Goal: Information Seeking & Learning: Learn about a topic

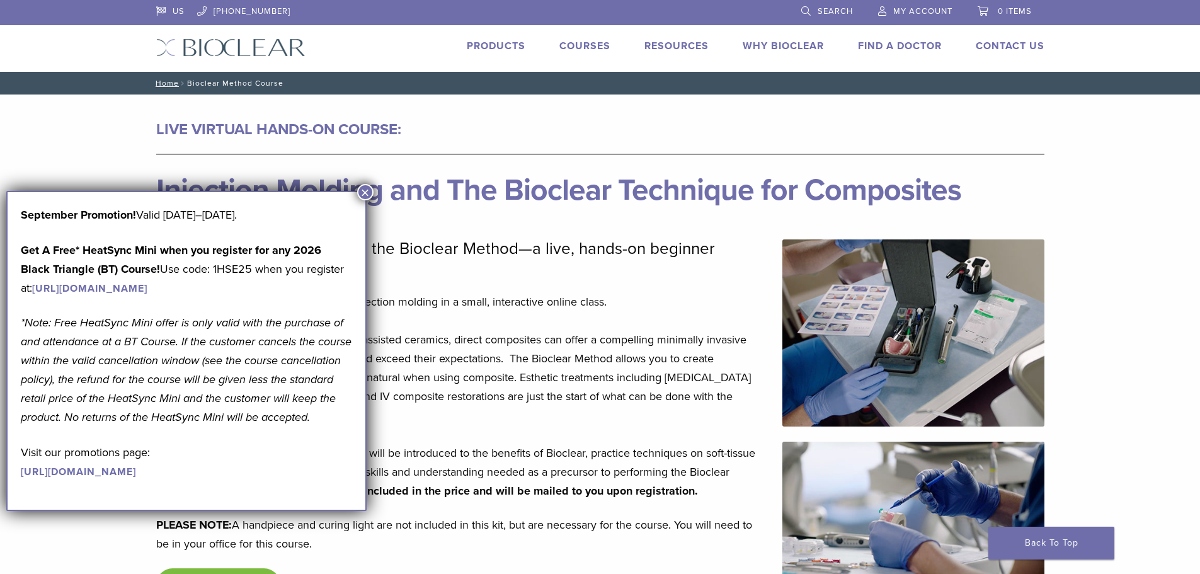
click at [364, 192] on button "×" at bounding box center [365, 192] width 16 height 16
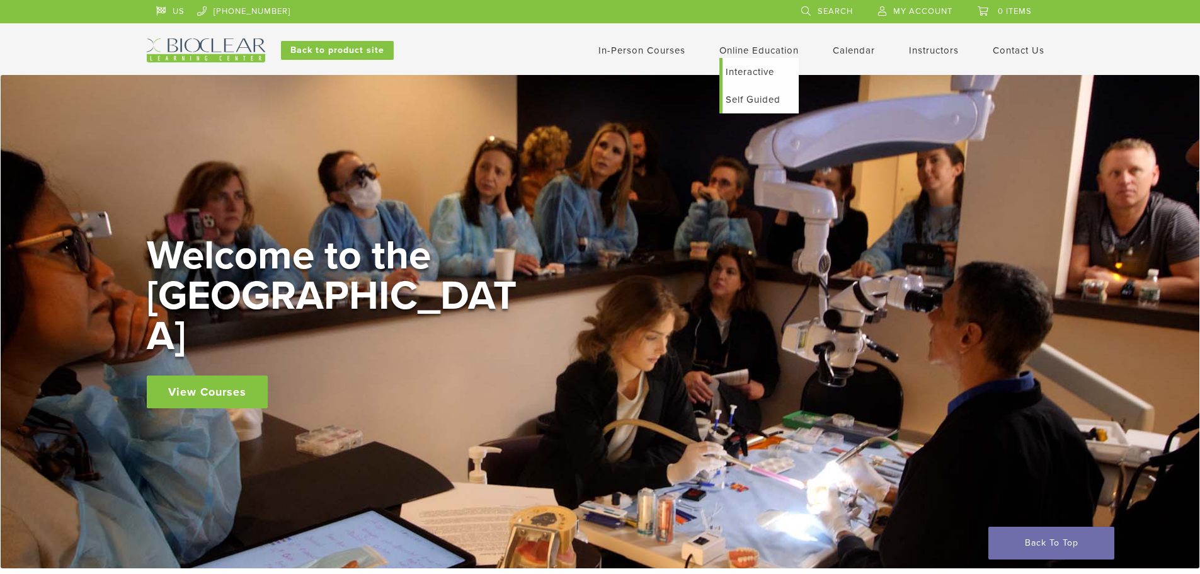
click at [759, 74] on link "Interactive" at bounding box center [760, 72] width 76 height 28
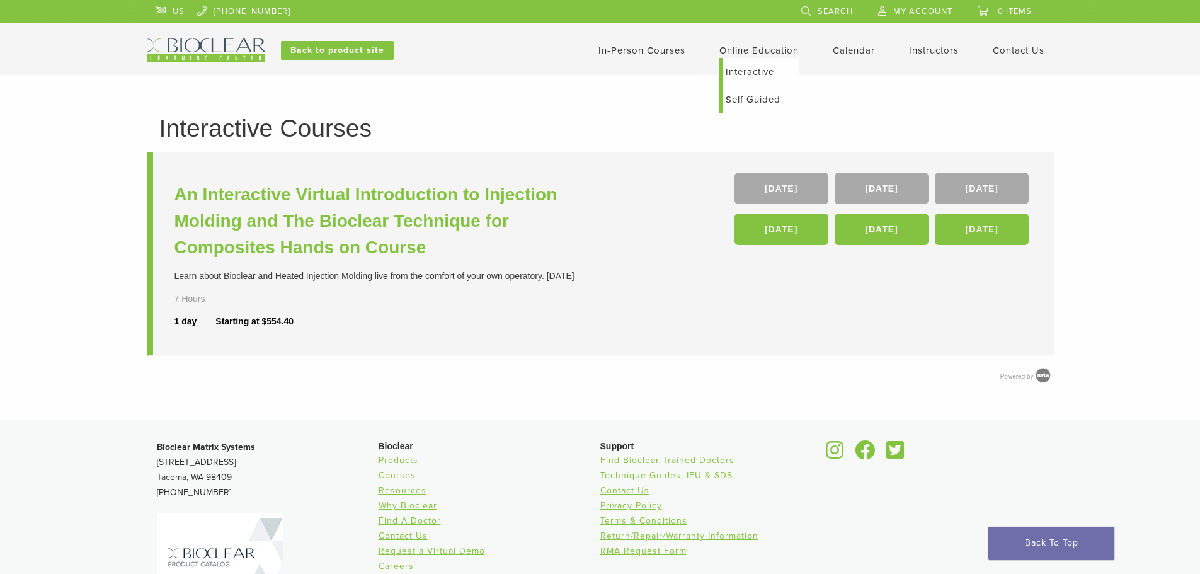
click at [746, 100] on link "Self Guided" at bounding box center [760, 100] width 76 height 28
